Goal: Task Accomplishment & Management: Use online tool/utility

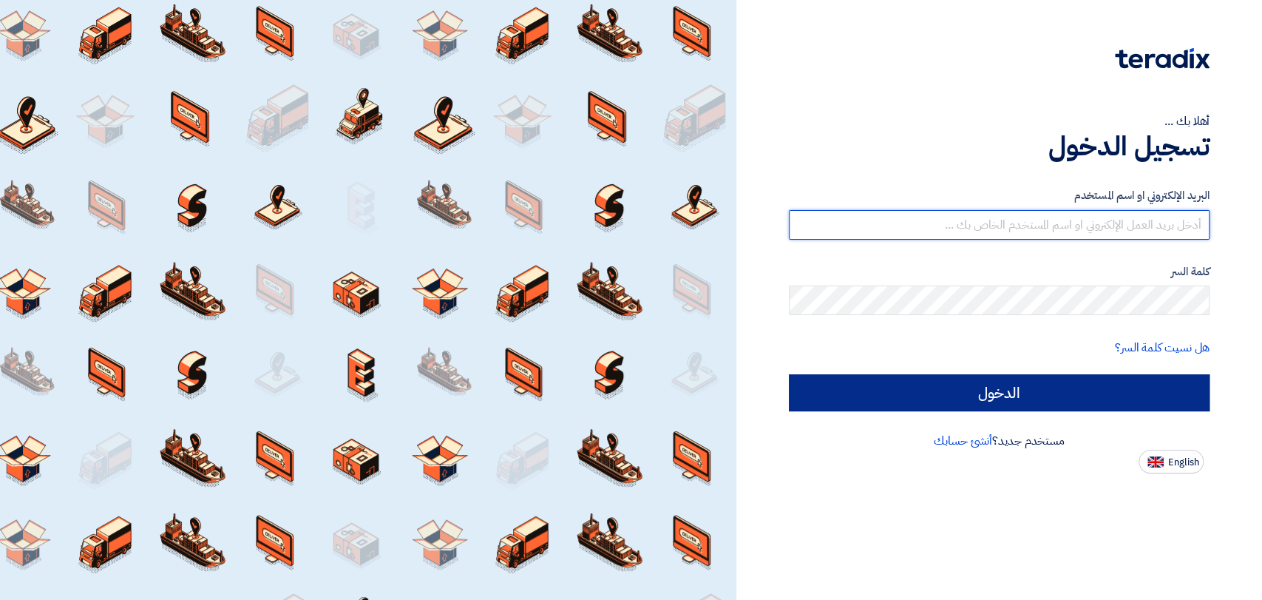
type input "[EMAIL_ADDRESS][DOMAIN_NAME]"
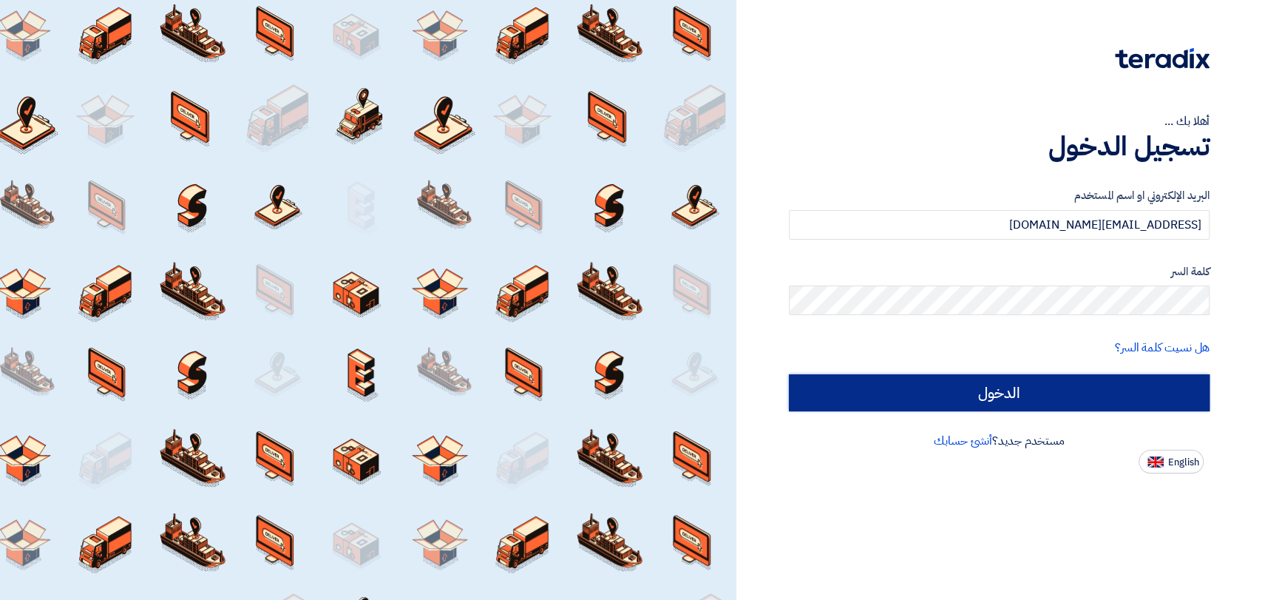
click at [943, 405] on input "الدخول" at bounding box center [999, 392] width 421 height 37
type input "Sign in"
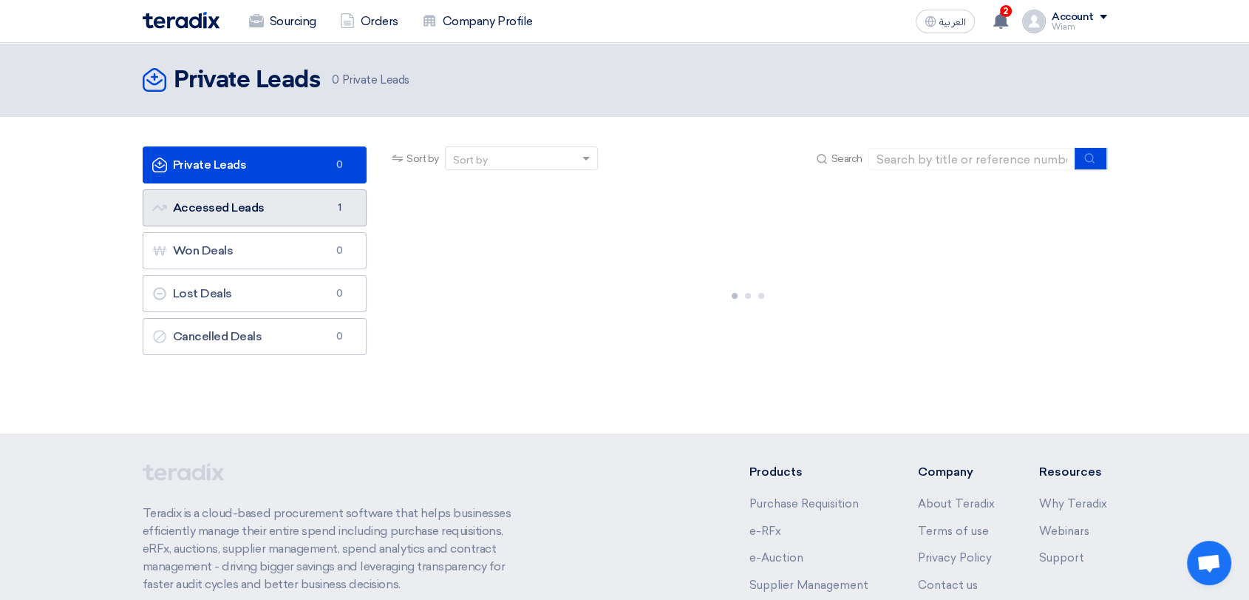
click at [308, 214] on link "Accessed Leads Accessed Leads 1" at bounding box center [255, 207] width 225 height 37
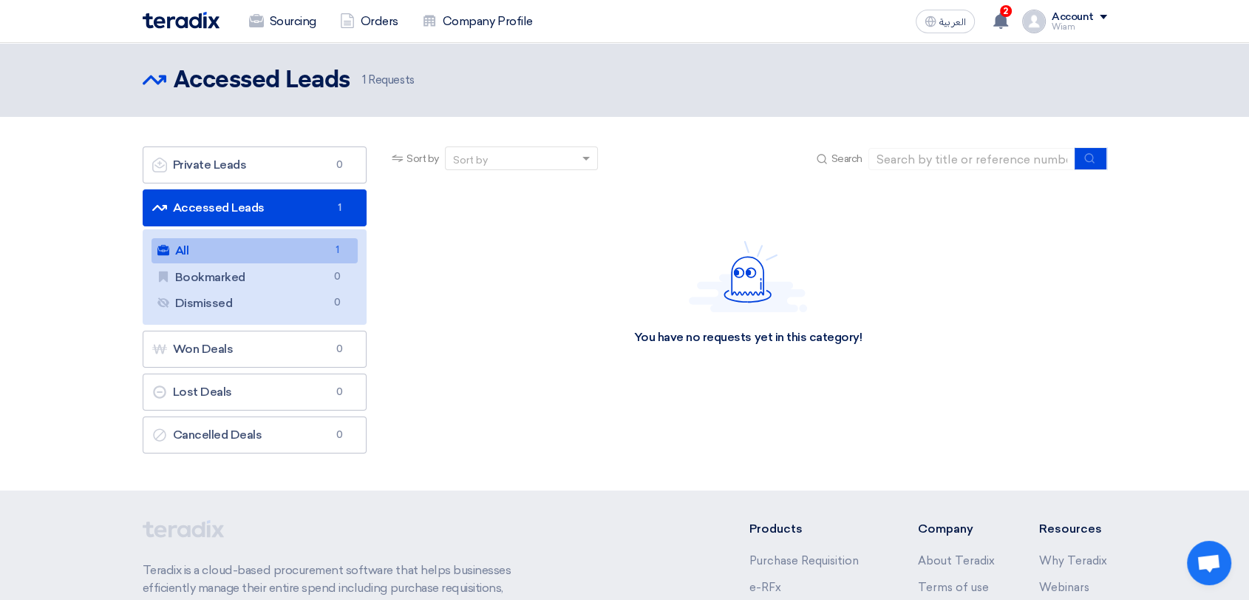
click at [316, 257] on link "All All 1" at bounding box center [255, 250] width 207 height 25
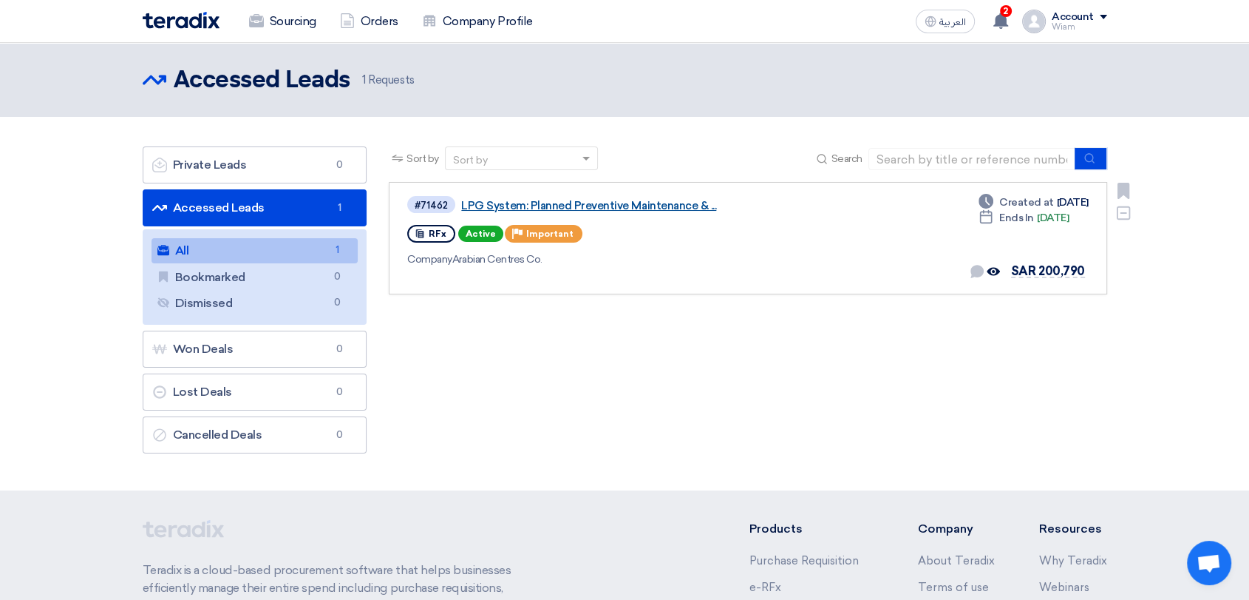
drag, startPoint x: 546, startPoint y: 214, endPoint x: 545, endPoint y: 206, distance: 7.5
click at [545, 206] on link "LPG System: Planned Preventive Maintenance & ..." at bounding box center [646, 205] width 370 height 13
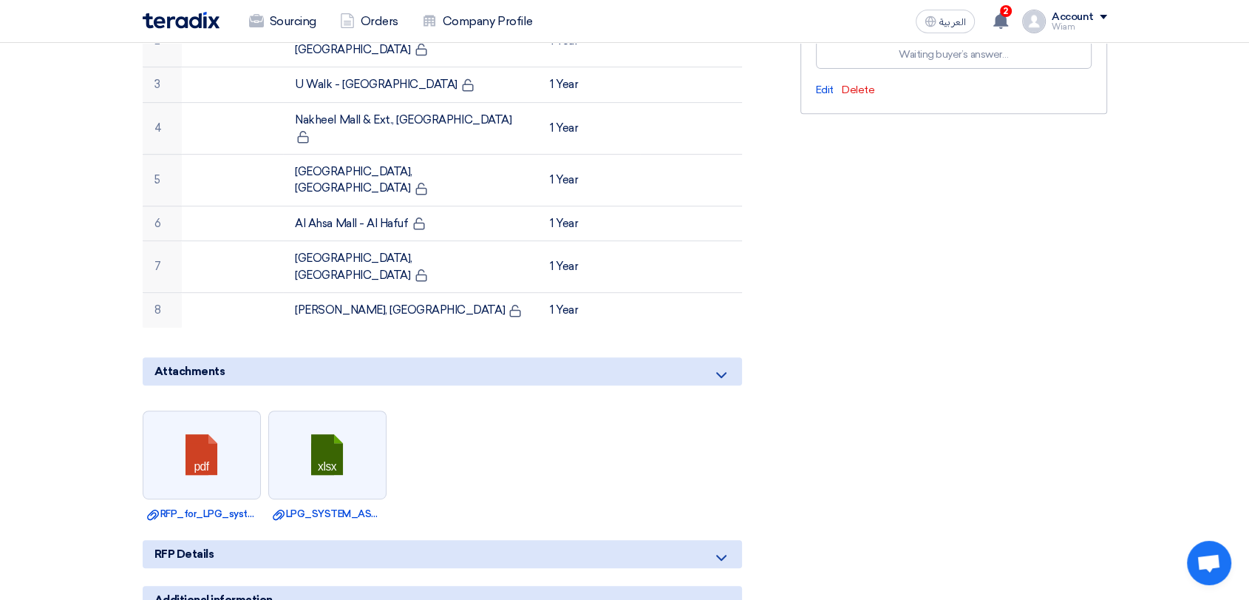
scroll to position [164, 0]
